Goal: Complete application form

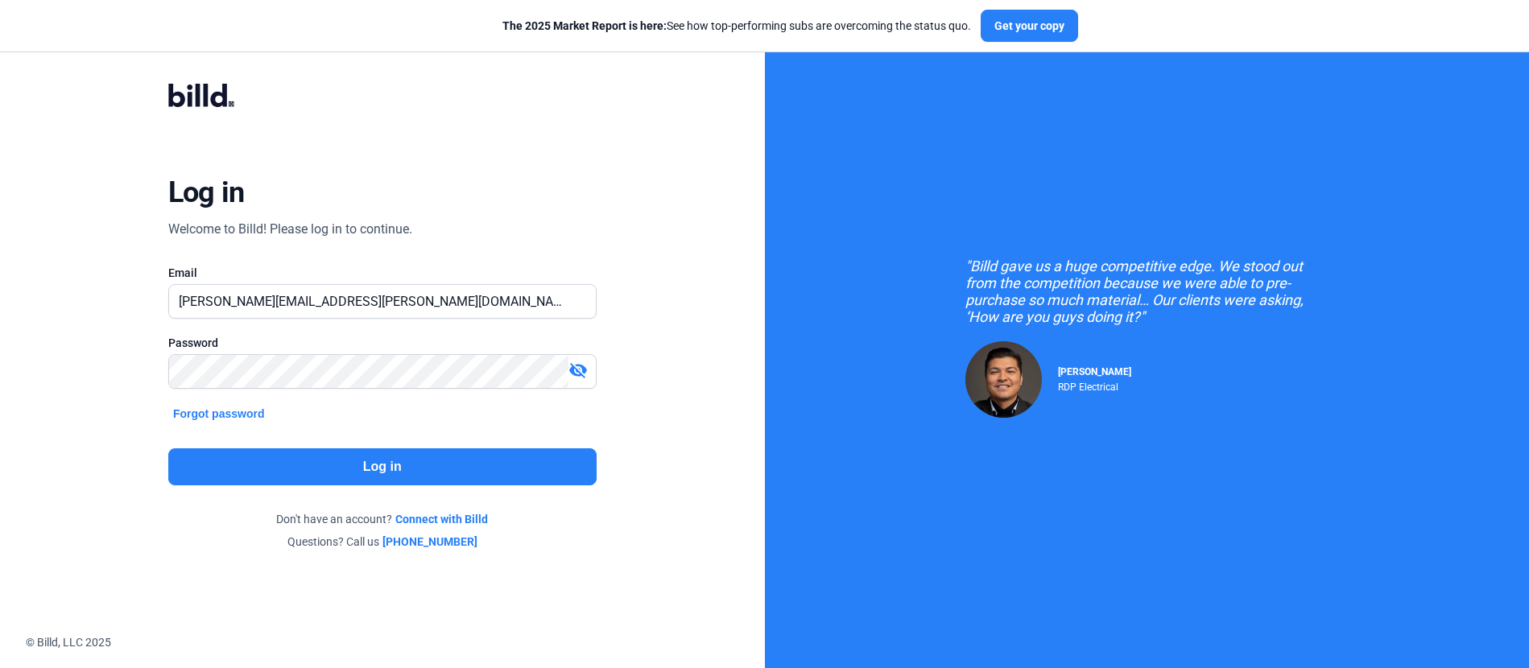
click at [394, 461] on button "Log in" at bounding box center [382, 466] width 428 height 37
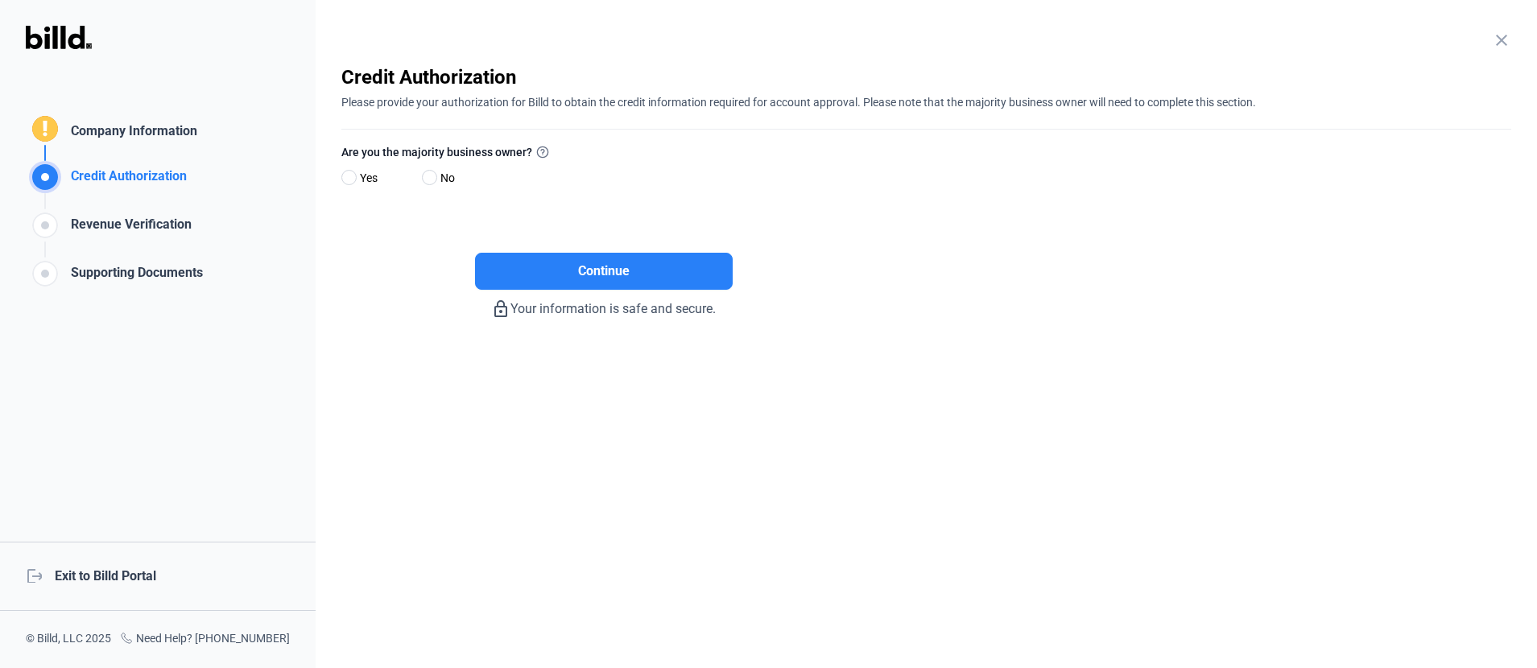
click at [101, 137] on div "Company Information" at bounding box center [130, 133] width 133 height 23
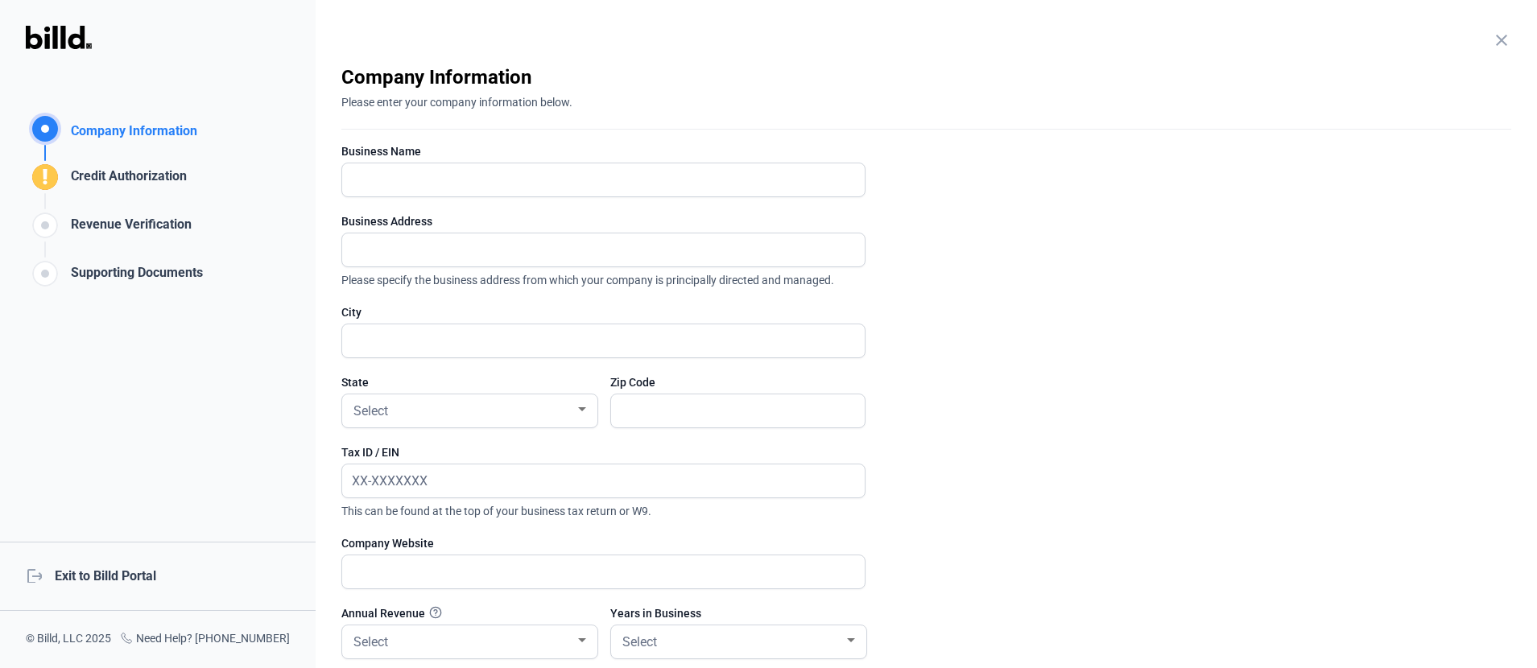
click at [145, 179] on div "Credit Authorization" at bounding box center [125, 180] width 122 height 27
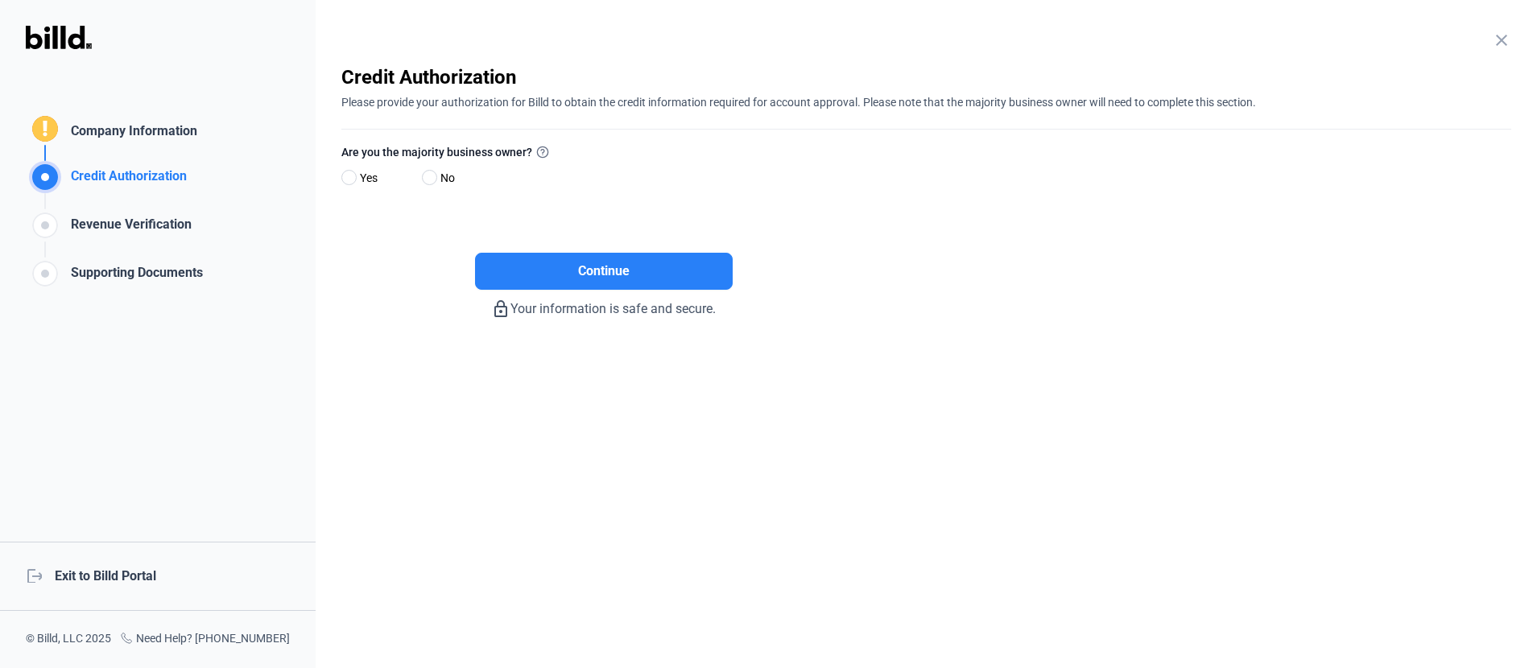
click at [471, 152] on label "Are you the majority business owner?" at bounding box center [603, 153] width 524 height 21
click at [341, 171] on div "close Company Information Please enter your company information below. Business…" at bounding box center [926, 334] width 1221 height 668
click at [345, 175] on span at bounding box center [348, 177] width 15 height 15
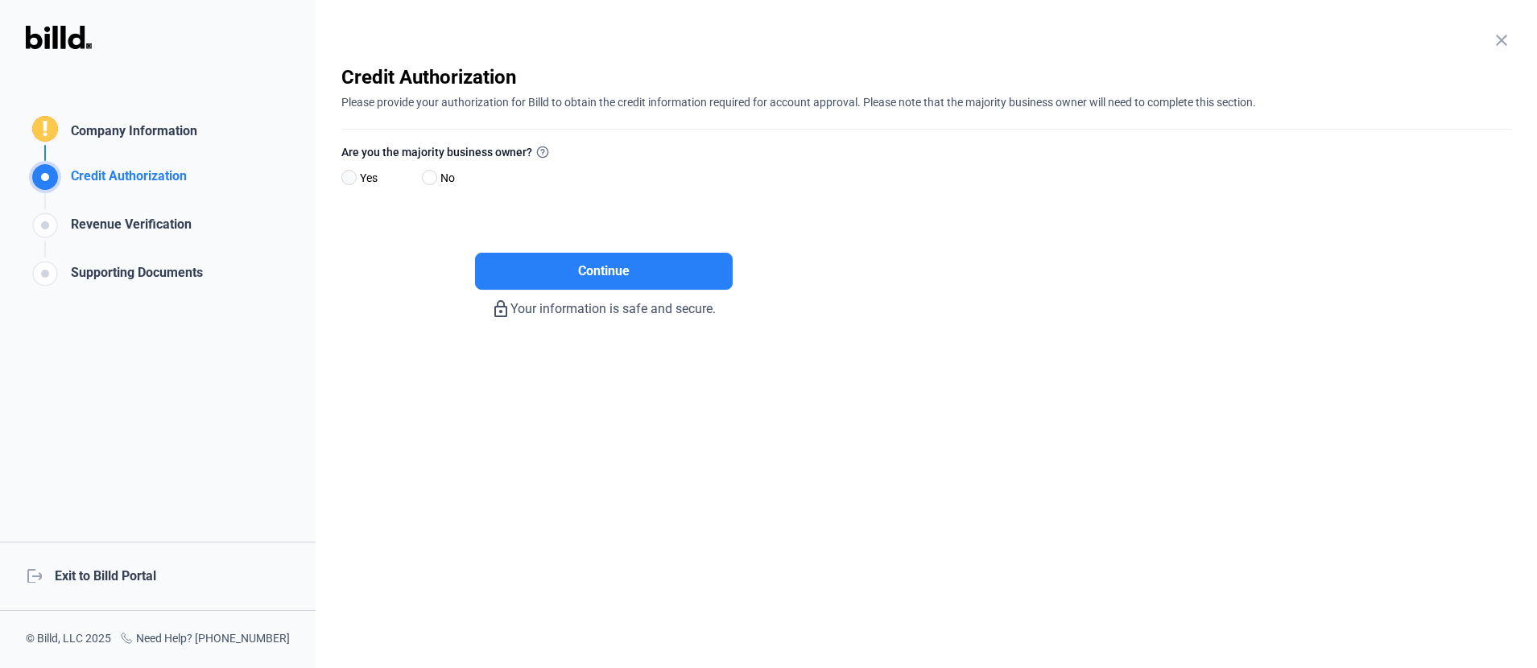
click at [345, 175] on input "Yes" at bounding box center [347, 178] width 12 height 12
radio input "true"
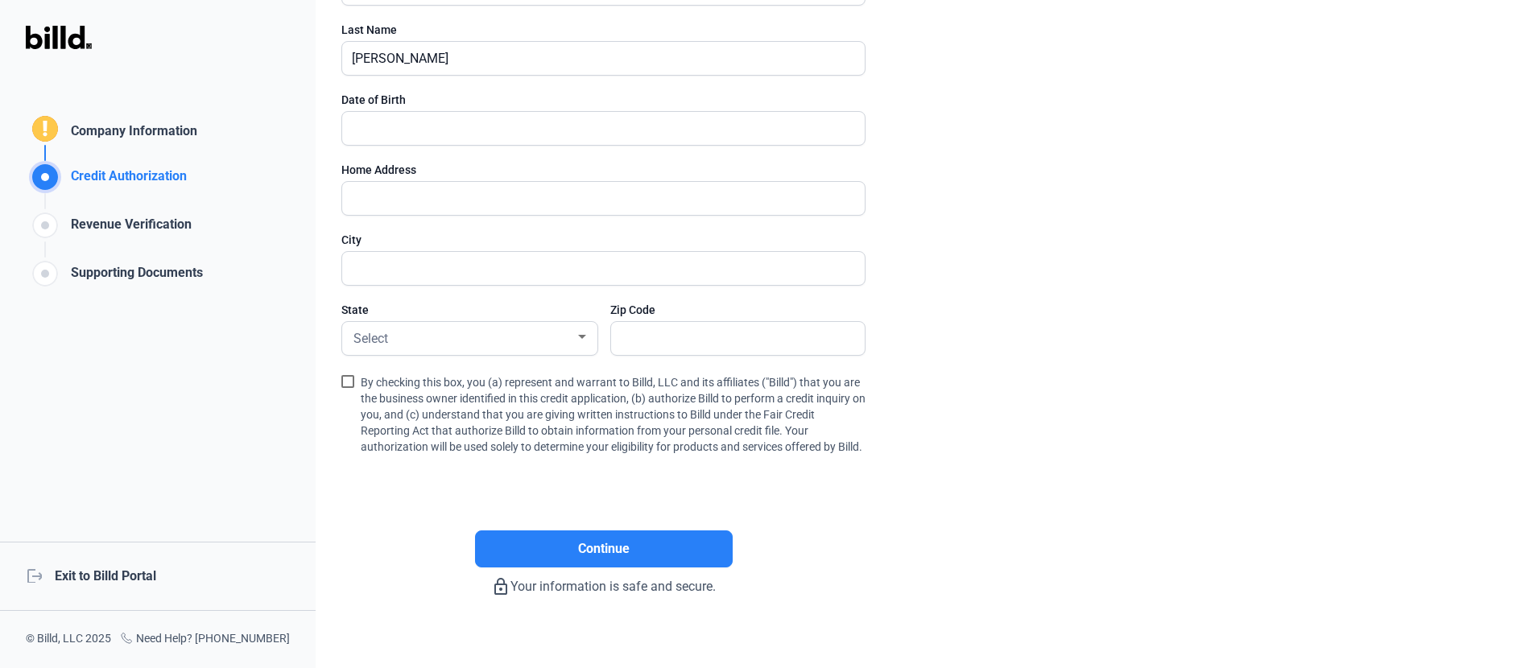
scroll to position [283, 0]
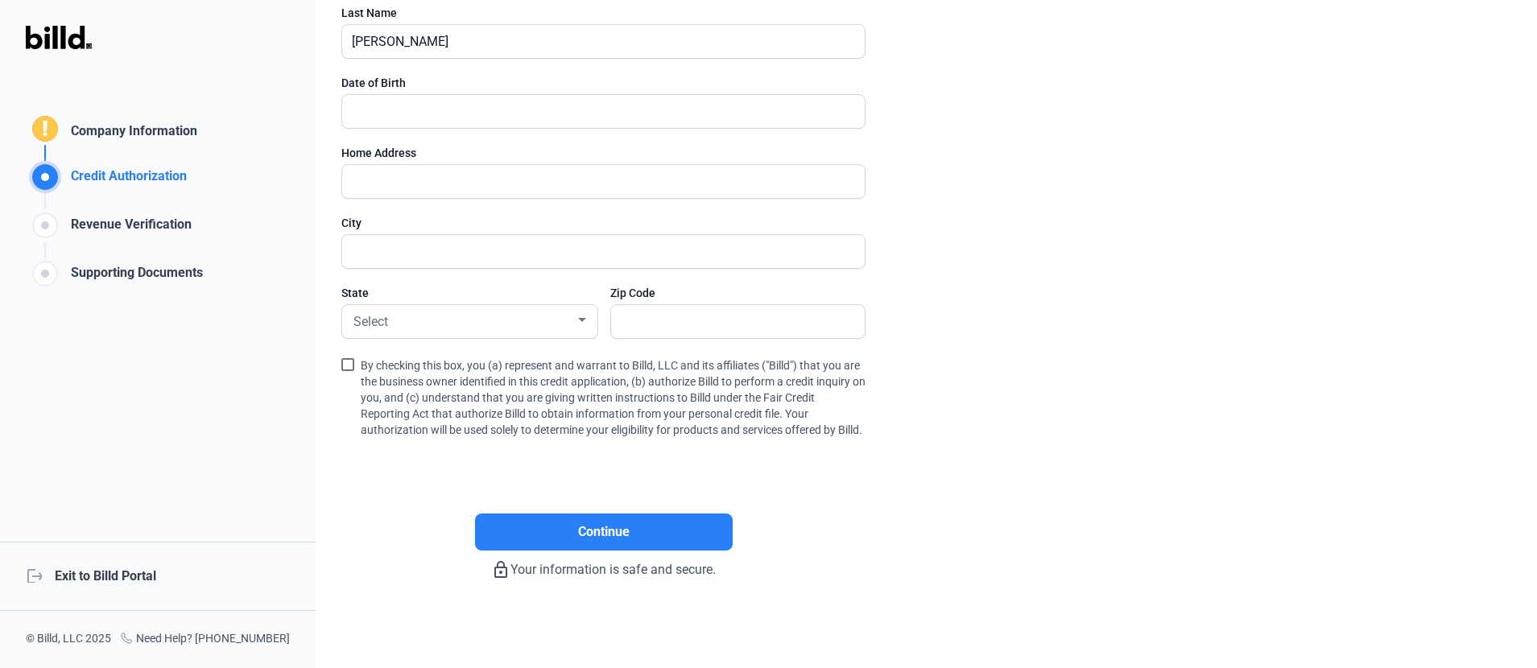
click at [343, 358] on span at bounding box center [347, 364] width 13 height 13
click at [0, 0] on input "By checking this box, you (a) represent and warrant to Billd, LLC and its affil…" at bounding box center [0, 0] width 0 height 0
click at [140, 218] on div "Revenue Verification" at bounding box center [127, 228] width 127 height 27
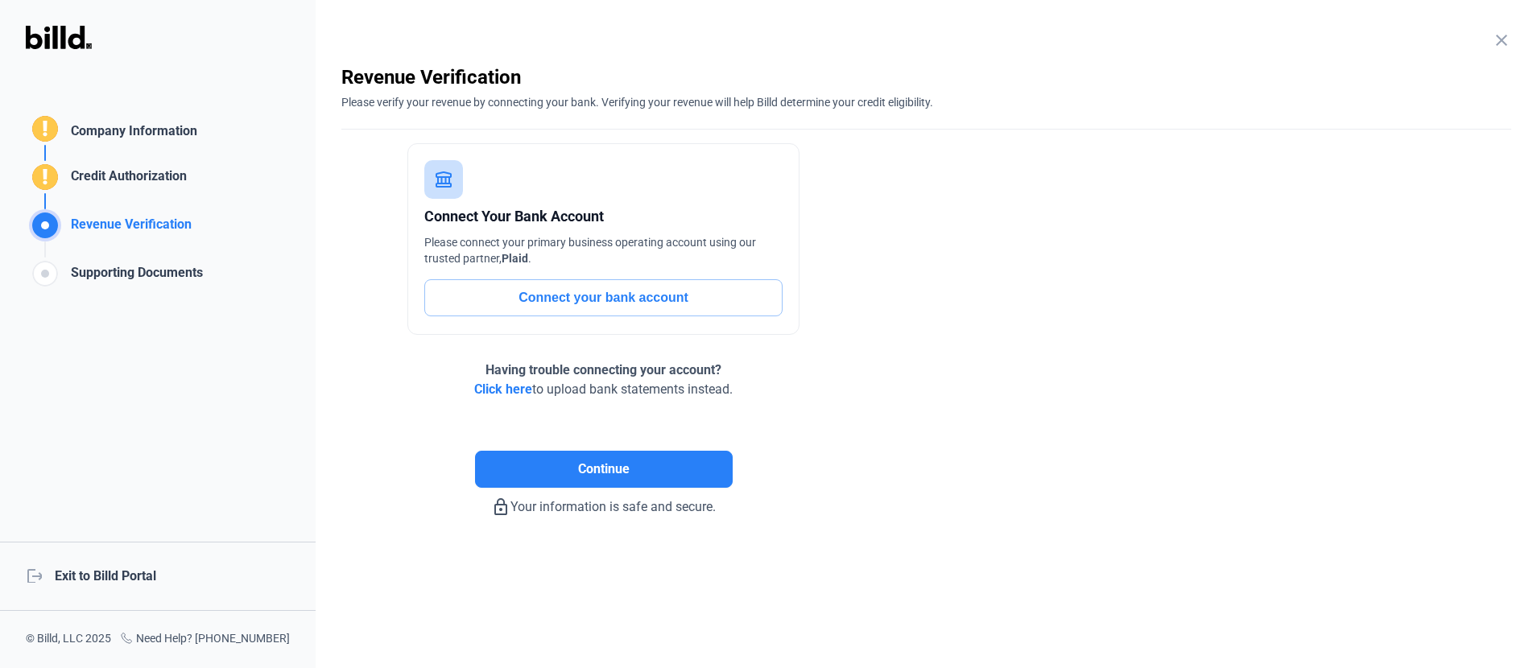
click at [118, 188] on div "Credit Authorization" at bounding box center [125, 180] width 122 height 27
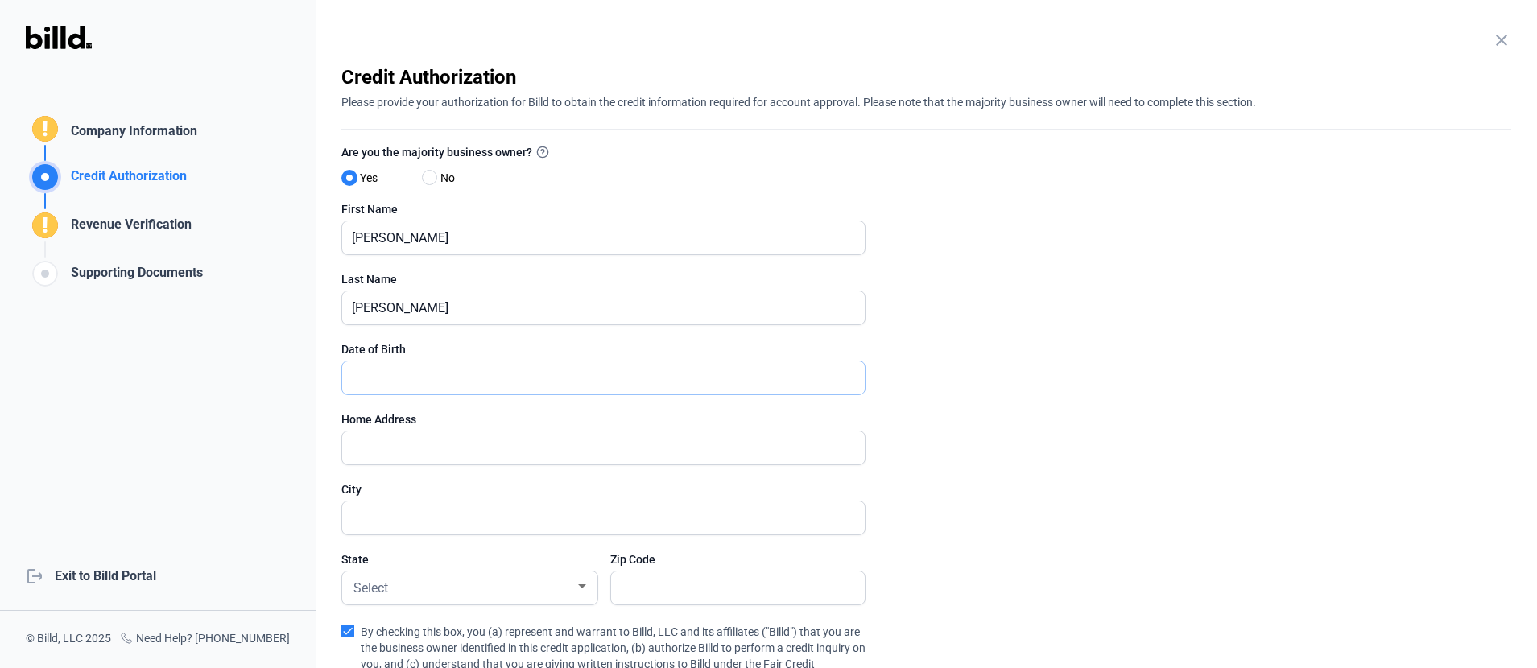
click at [428, 375] on input "text" at bounding box center [603, 377] width 523 height 33
click at [389, 443] on input "text" at bounding box center [594, 448] width 505 height 33
click at [400, 503] on input "text" at bounding box center [603, 518] width 523 height 33
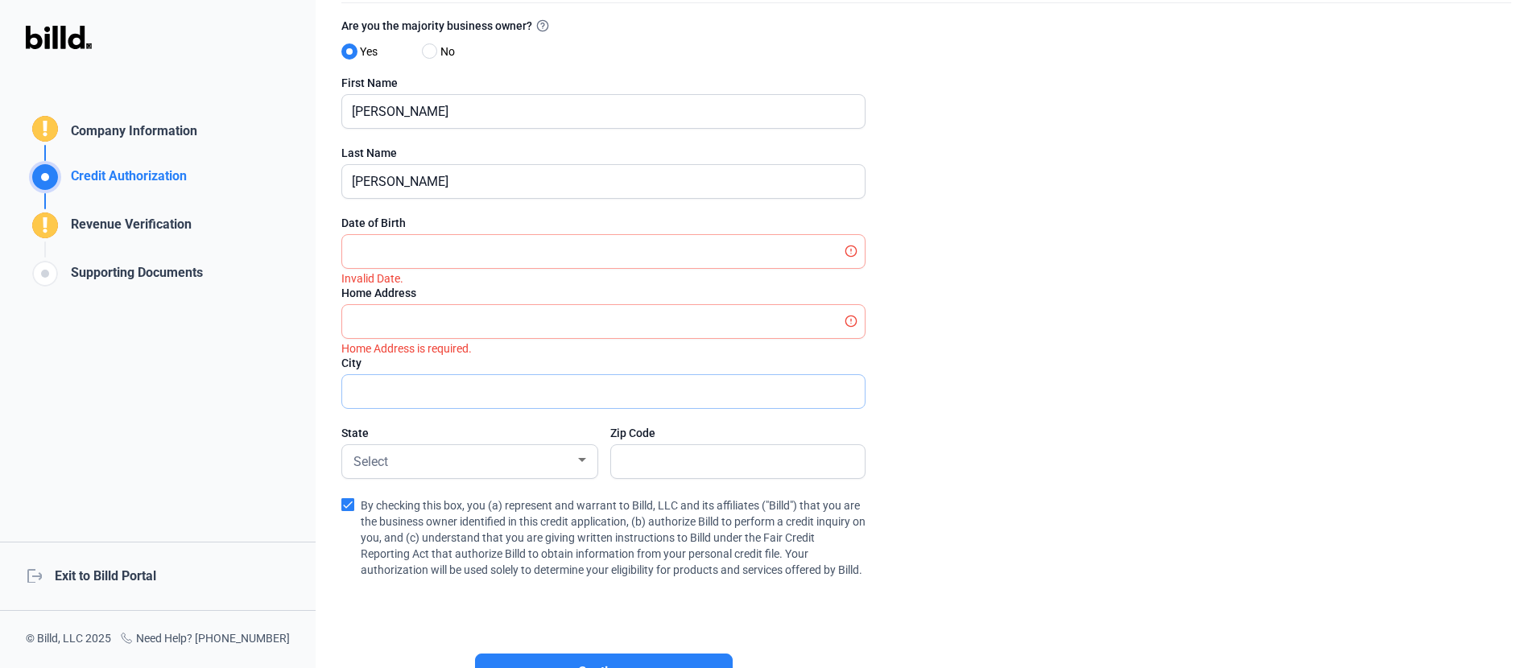
scroll to position [143, 0]
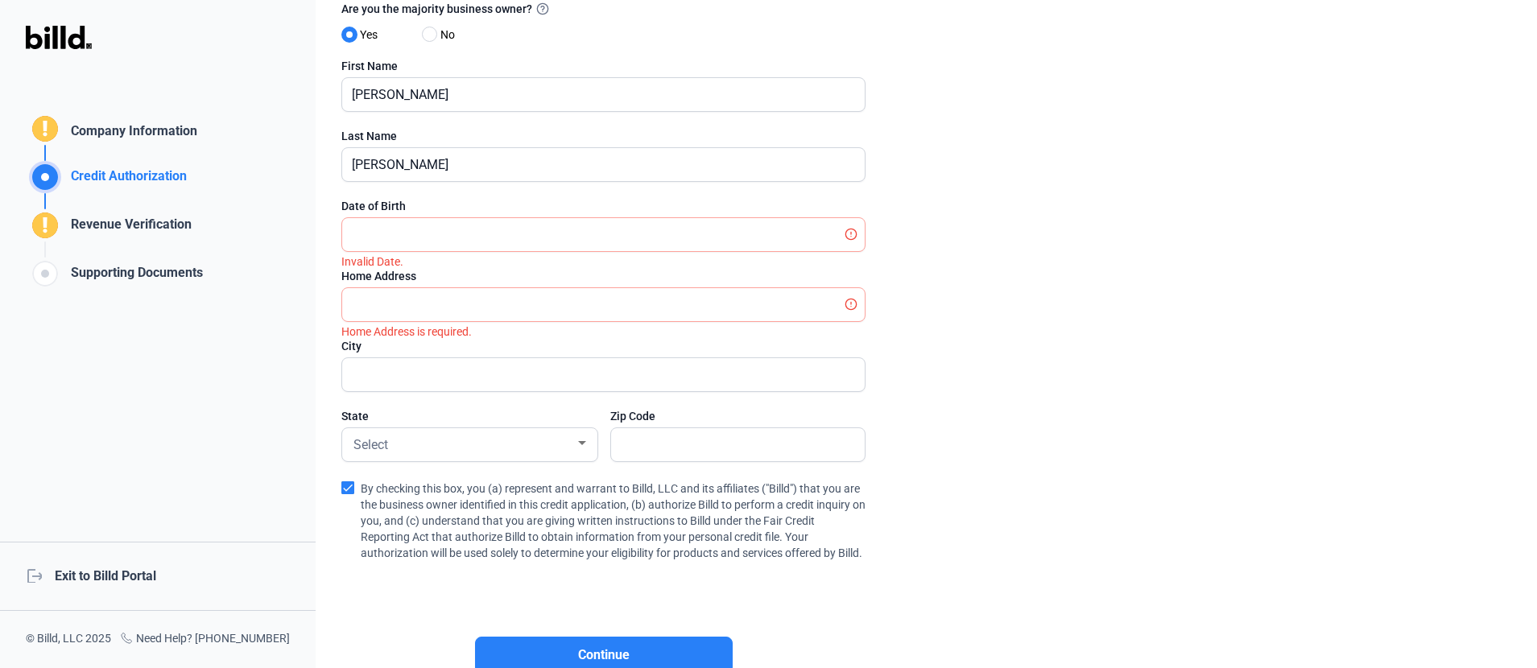
click at [978, 429] on enrollment-step "close Credit Authorization Please provide your authorization for Billd to obtai…" at bounding box center [926, 312] width 1170 height 782
click at [143, 169] on div "Credit Authorization" at bounding box center [125, 180] width 122 height 27
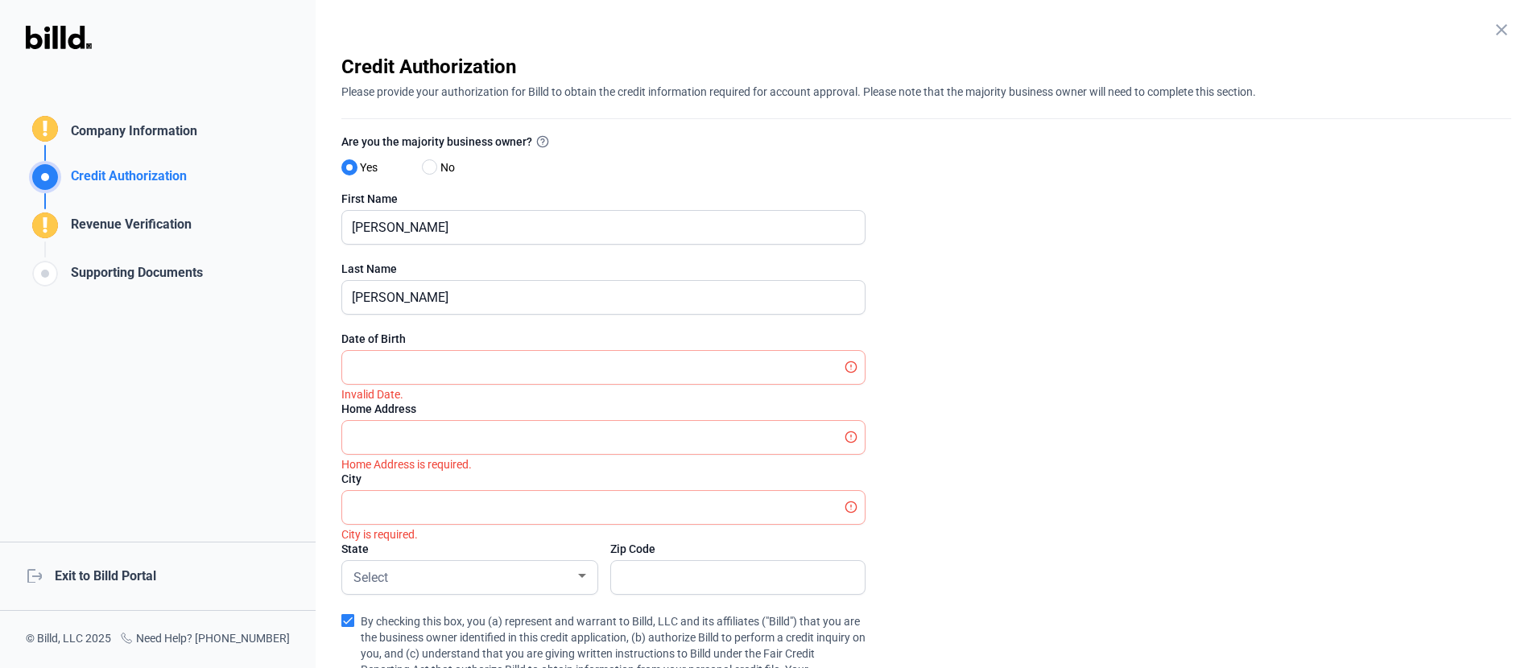
scroll to position [0, 0]
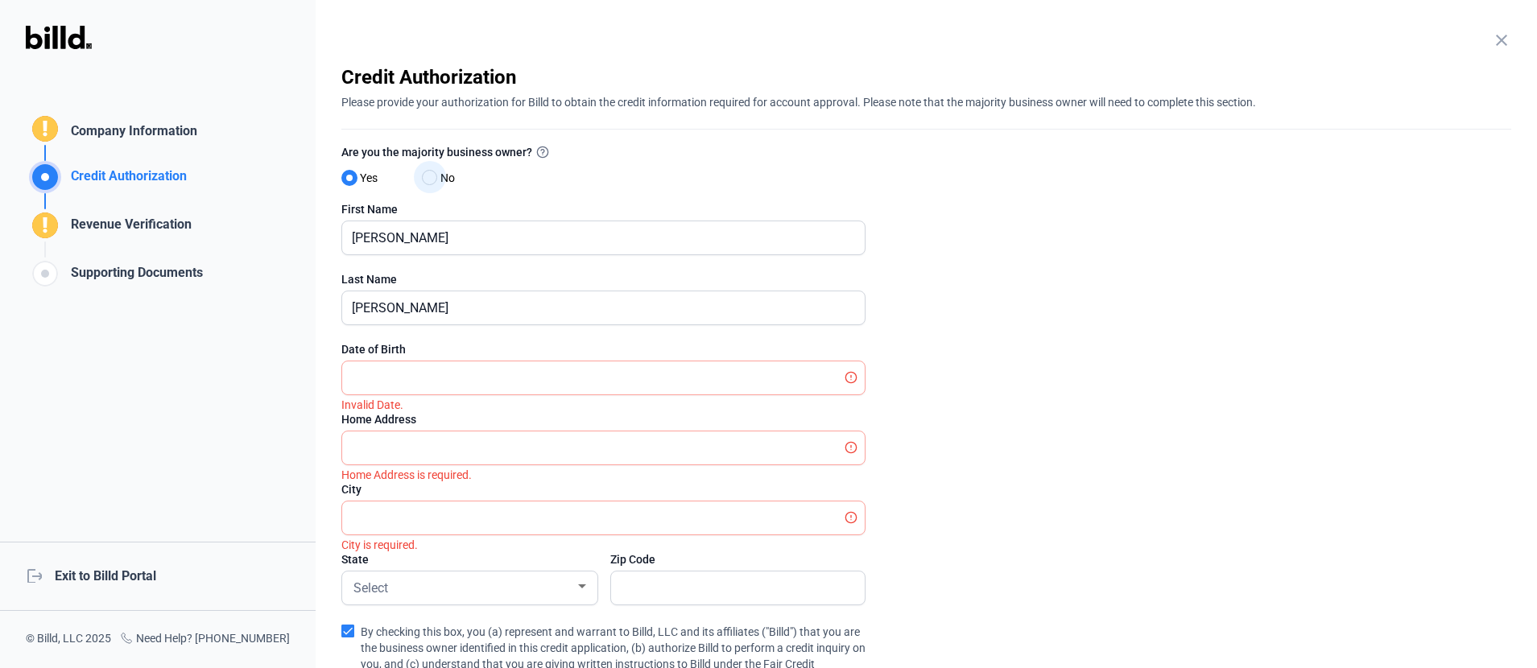
click at [438, 173] on span "No" at bounding box center [444, 177] width 21 height 19
click at [434, 173] on input "No" at bounding box center [428, 178] width 12 height 12
radio input "true"
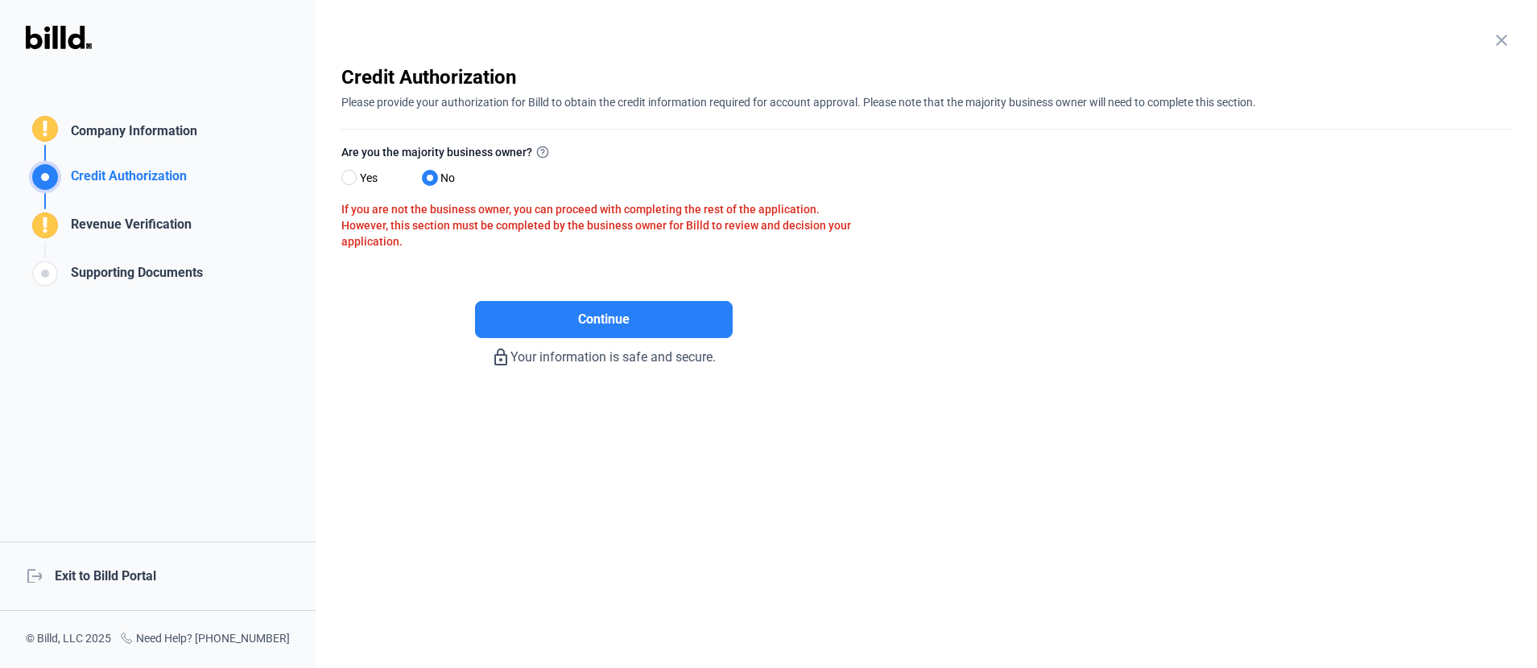
click at [146, 278] on div "Supporting Documents" at bounding box center [133, 276] width 138 height 27
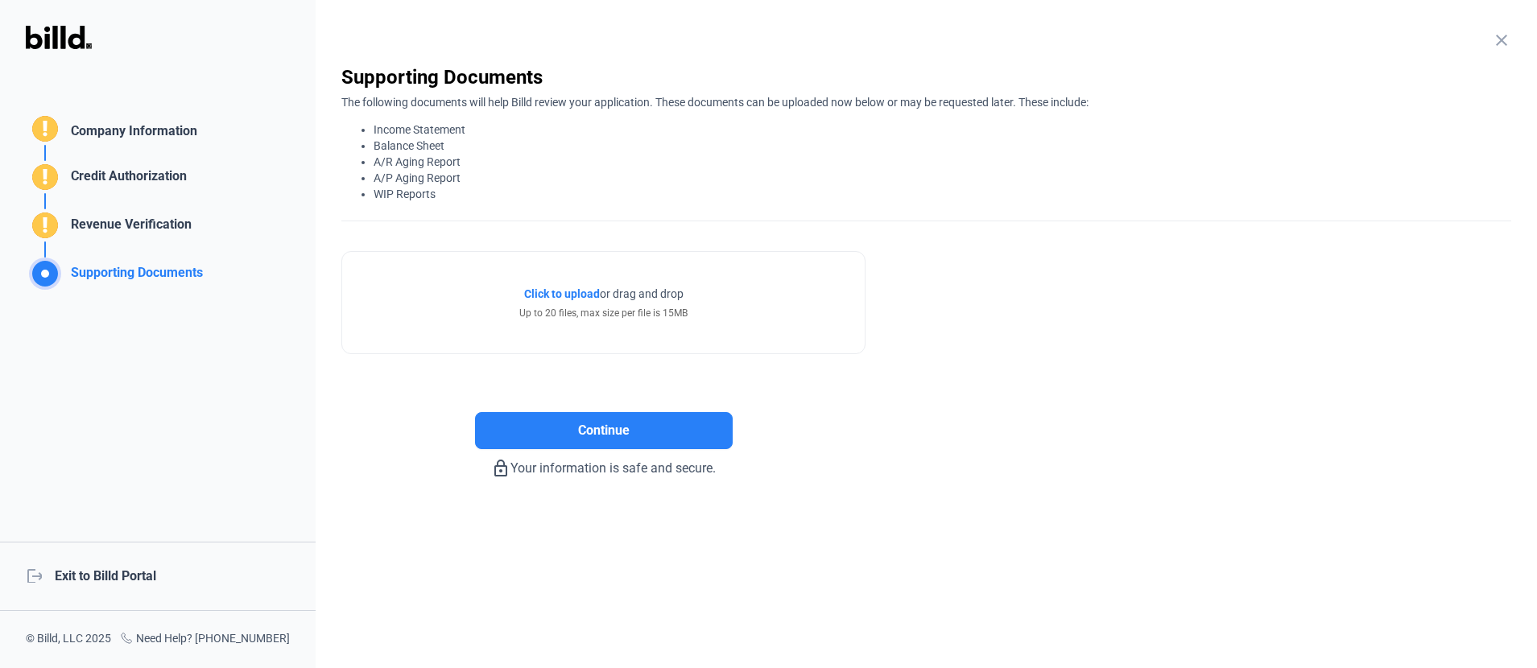
drag, startPoint x: 225, startPoint y: 274, endPoint x: 74, endPoint y: 271, distance: 150.6
click at [74, 271] on div "Supporting Documents Company Information Credit Authorization Revenue Verificat…" at bounding box center [114, 201] width 229 height 177
click at [110, 135] on div "Company Information" at bounding box center [130, 133] width 133 height 23
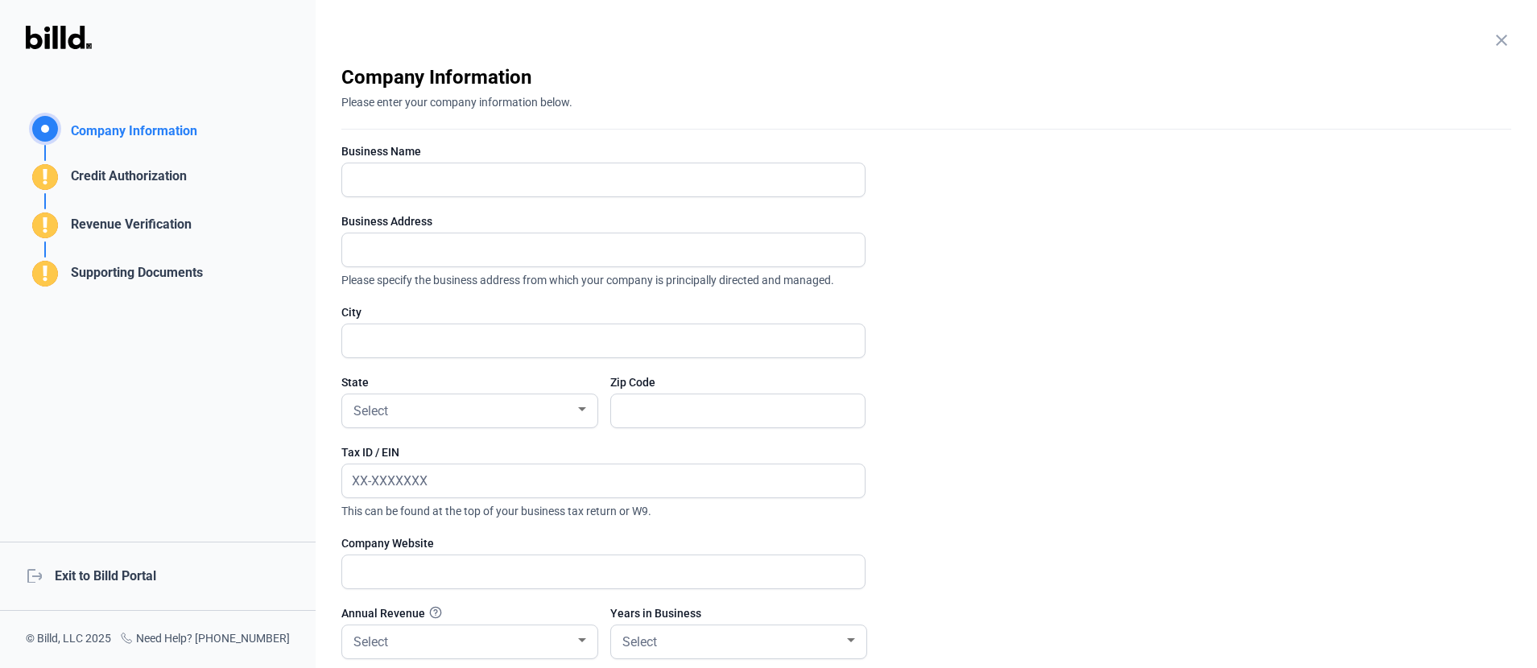
click at [151, 188] on div "Credit Authorization" at bounding box center [125, 180] width 122 height 27
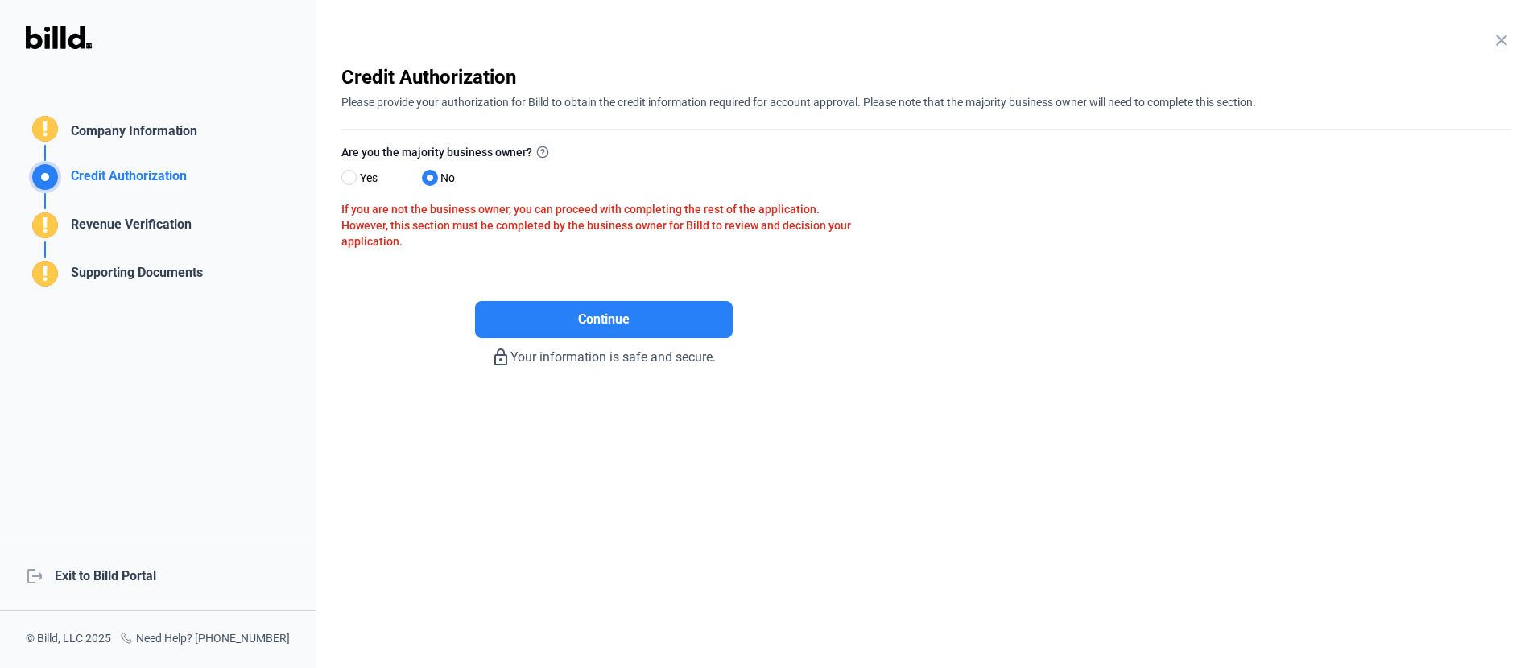
click at [127, 132] on div "Company Information" at bounding box center [130, 133] width 133 height 23
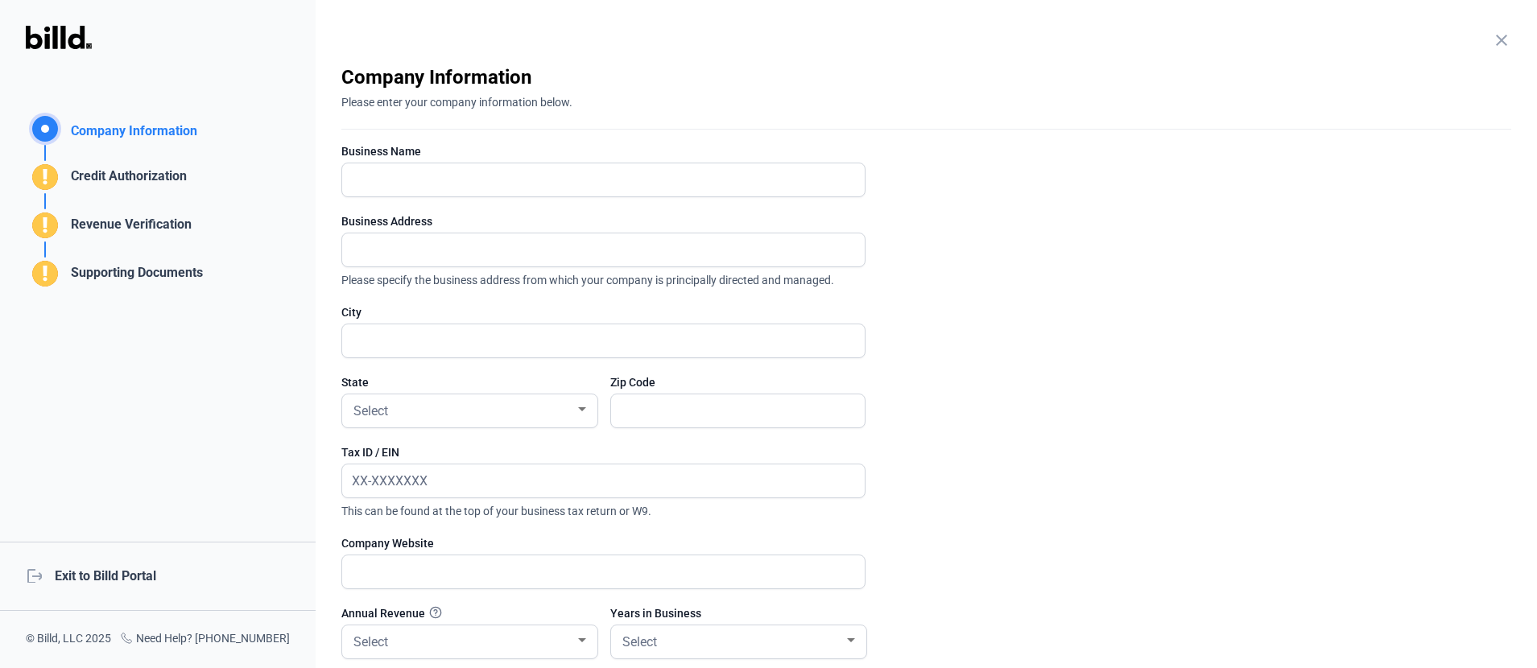
click at [146, 180] on div "Credit Authorization" at bounding box center [125, 180] width 122 height 27
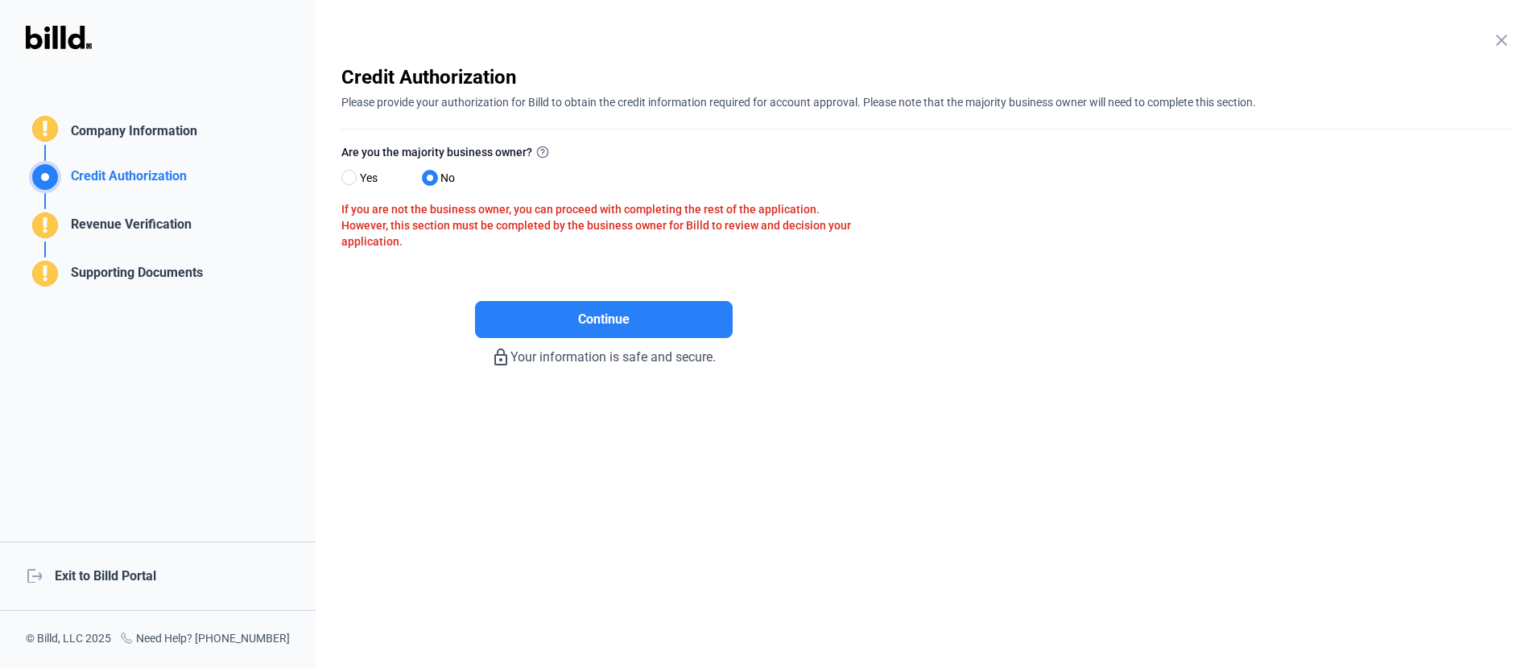
click at [145, 231] on div "Revenue Verification" at bounding box center [127, 228] width 127 height 27
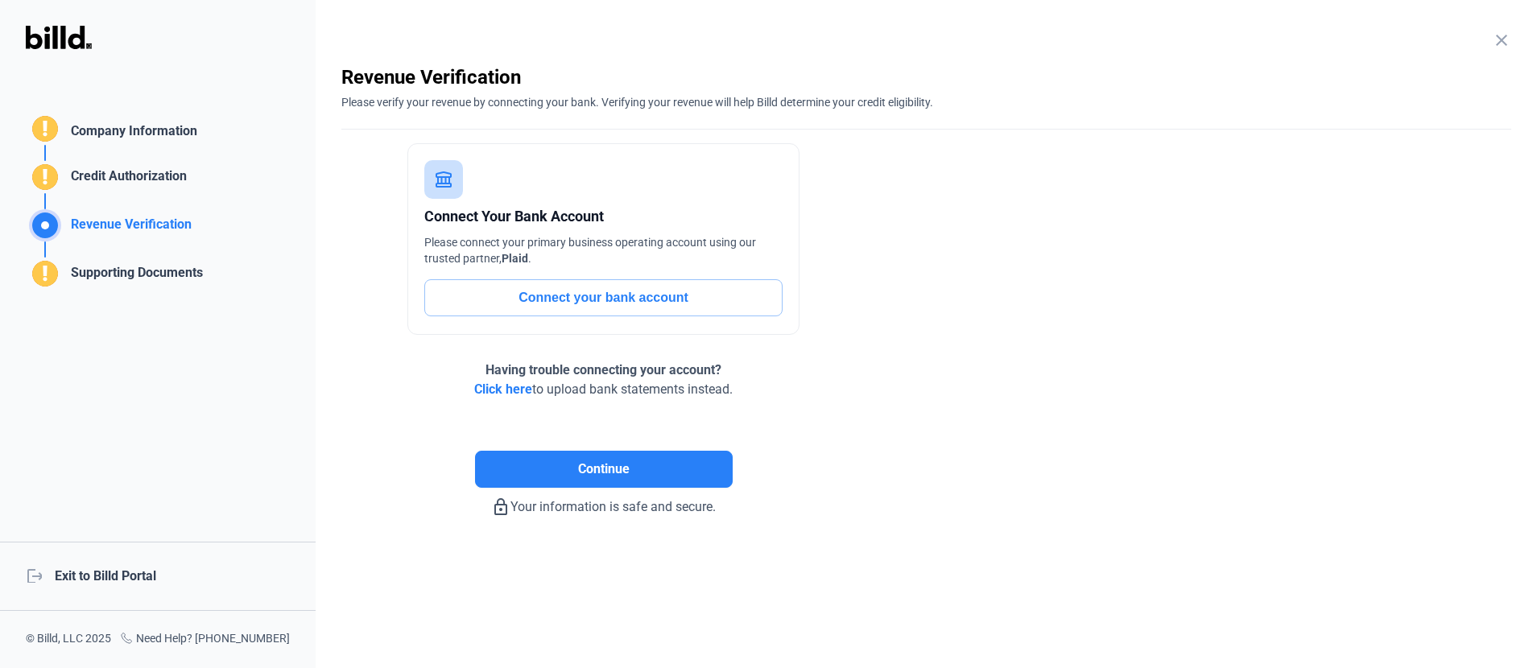
click at [149, 267] on div "Supporting Documents" at bounding box center [133, 276] width 138 height 27
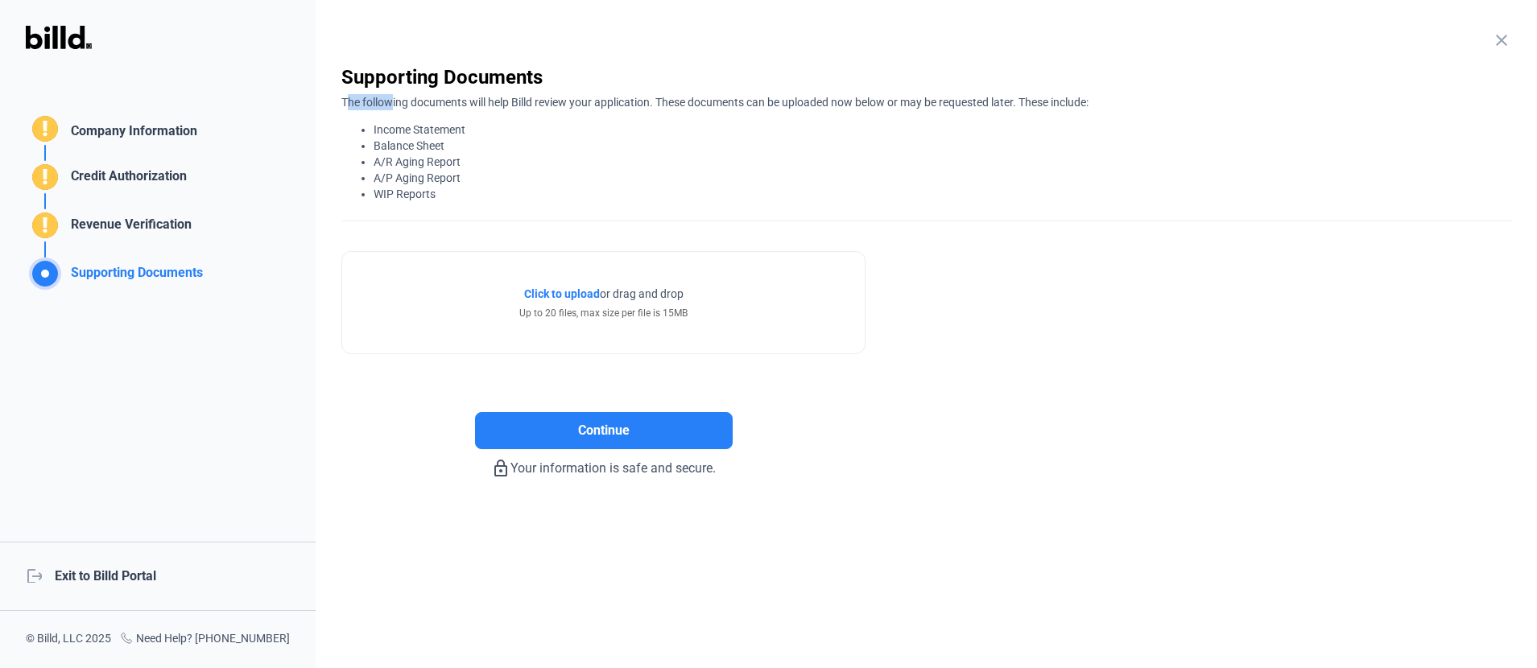
drag, startPoint x: 349, startPoint y: 93, endPoint x: 389, endPoint y: 100, distance: 40.8
click at [389, 100] on div "The following documents will help Billd review your application. These document…" at bounding box center [926, 146] width 1170 height 112
click at [514, 156] on li "A/R Aging Report" at bounding box center [943, 162] width 1138 height 16
drag, startPoint x: 443, startPoint y: 195, endPoint x: 361, endPoint y: 122, distance: 108.9
click at [361, 122] on ul "Income Statement Balance Sheet A/R Aging Report A/P Aging Report WIP Reports" at bounding box center [926, 162] width 1170 height 81
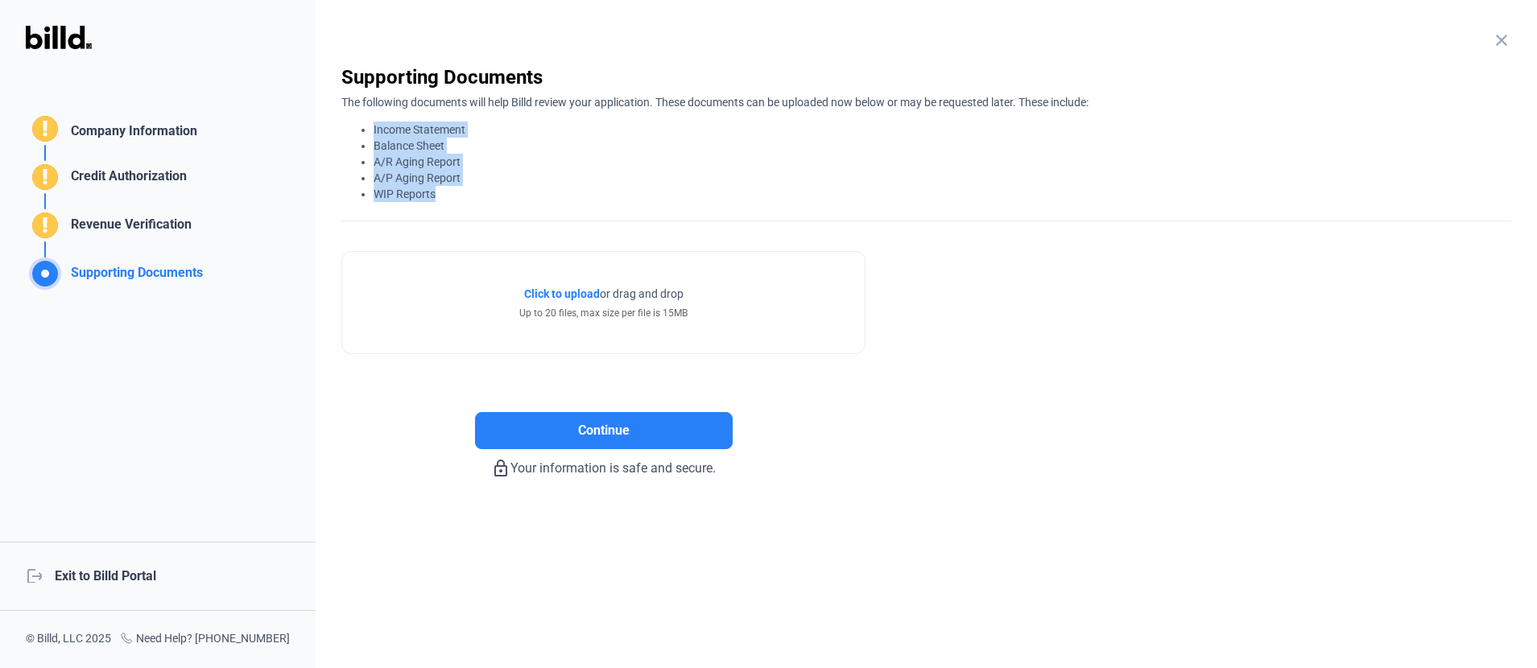
click at [383, 122] on li "Income Statement" at bounding box center [943, 130] width 1138 height 16
click at [403, 109] on div "The following documents will help Billd review your application. These document…" at bounding box center [926, 146] width 1170 height 112
drag, startPoint x: 443, startPoint y: 187, endPoint x: 366, endPoint y: 122, distance: 100.0
click at [366, 122] on ul "Income Statement Balance Sheet A/R Aging Report A/P Aging Report WIP Reports" at bounding box center [926, 162] width 1170 height 81
click at [381, 218] on div "close Supporting Documents The following documents will help Billd review your …" at bounding box center [926, 142] width 1170 height 157
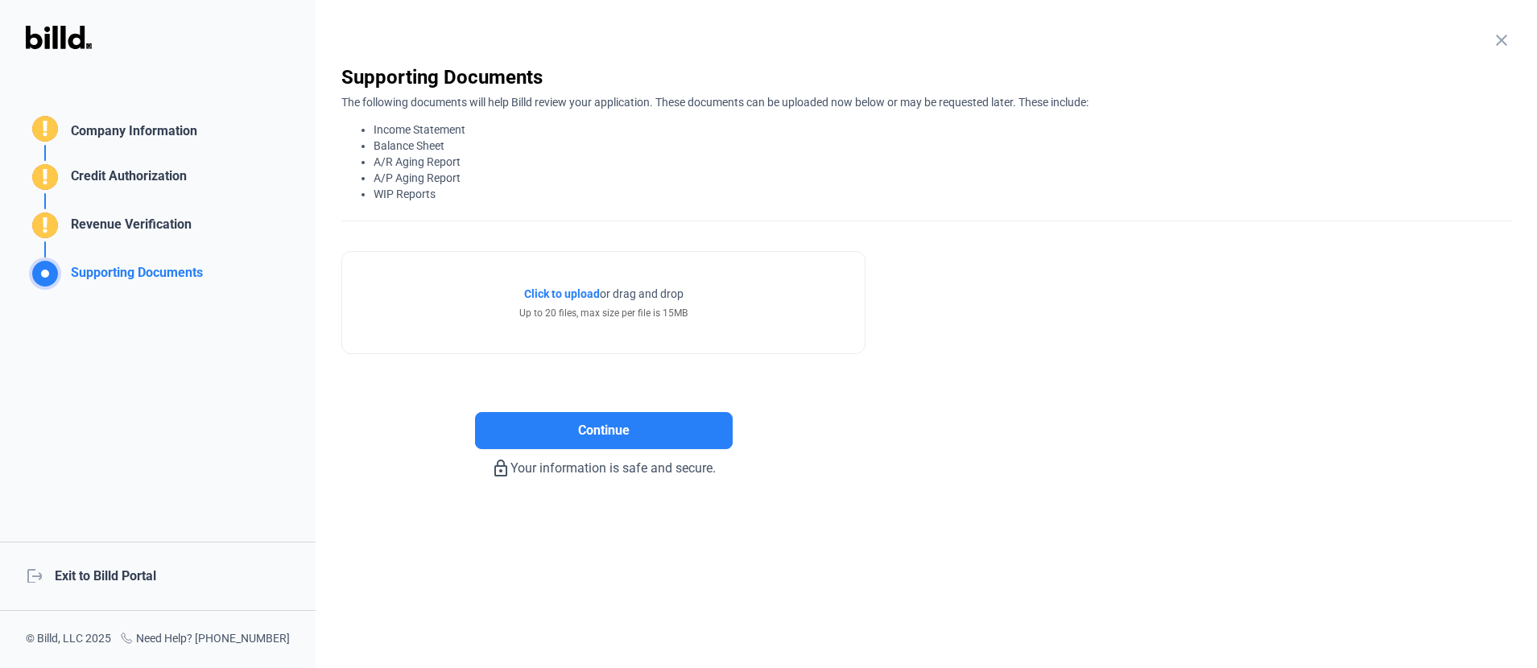
click at [157, 172] on div "Credit Authorization" at bounding box center [125, 180] width 122 height 27
